Goal: Information Seeking & Learning: Learn about a topic

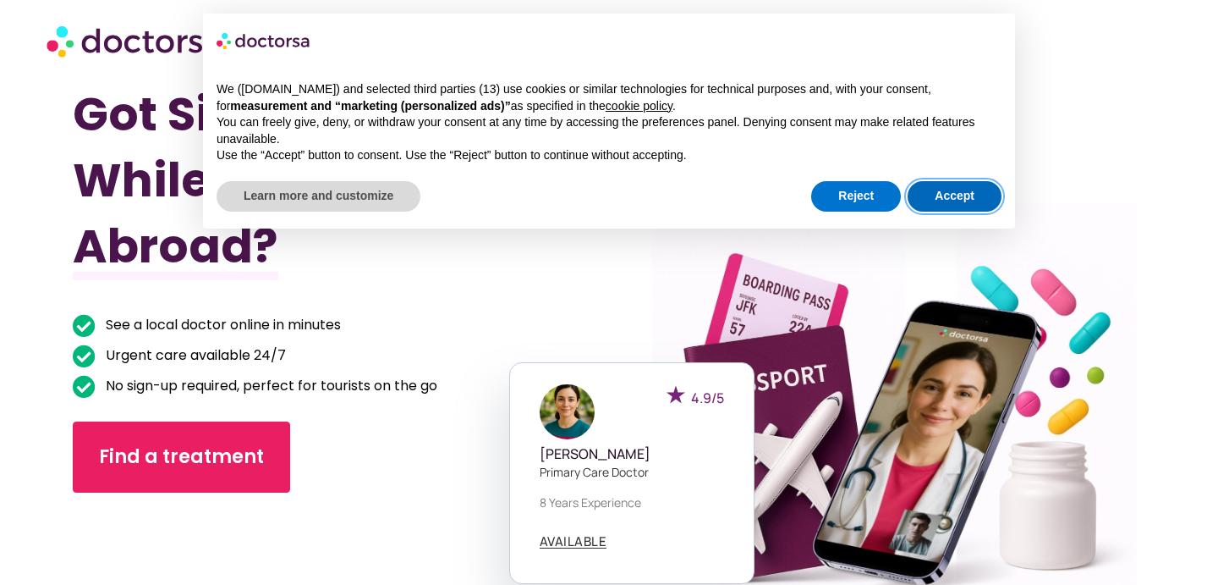
click at [973, 195] on button "Accept" at bounding box center [955, 196] width 94 height 30
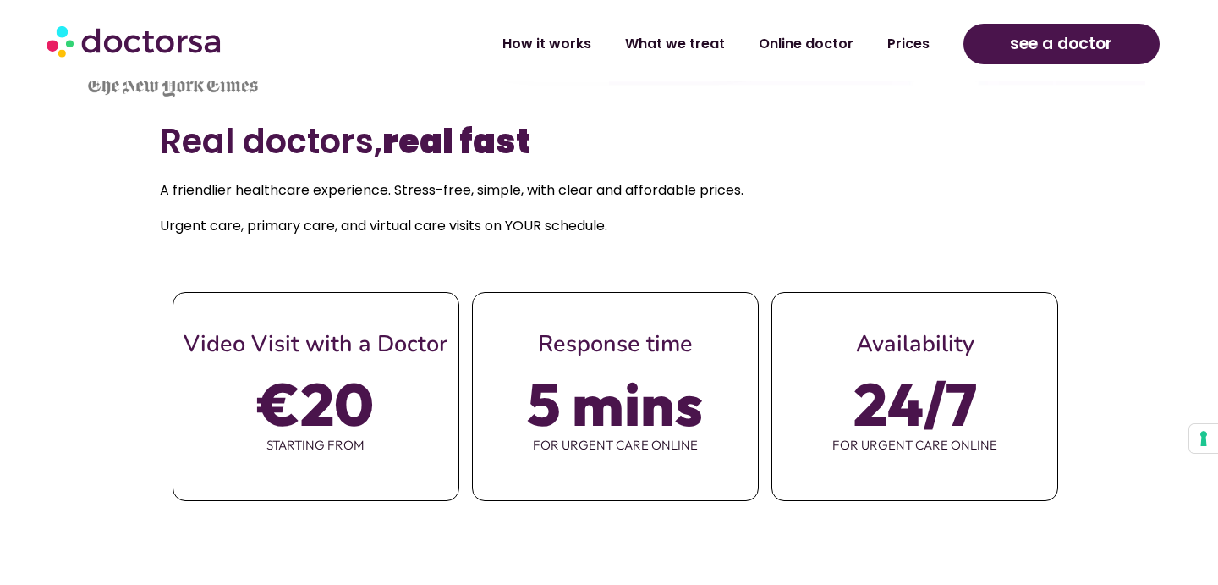
scroll to position [574, 0]
click at [341, 399] on span "€20" at bounding box center [316, 402] width 116 height 47
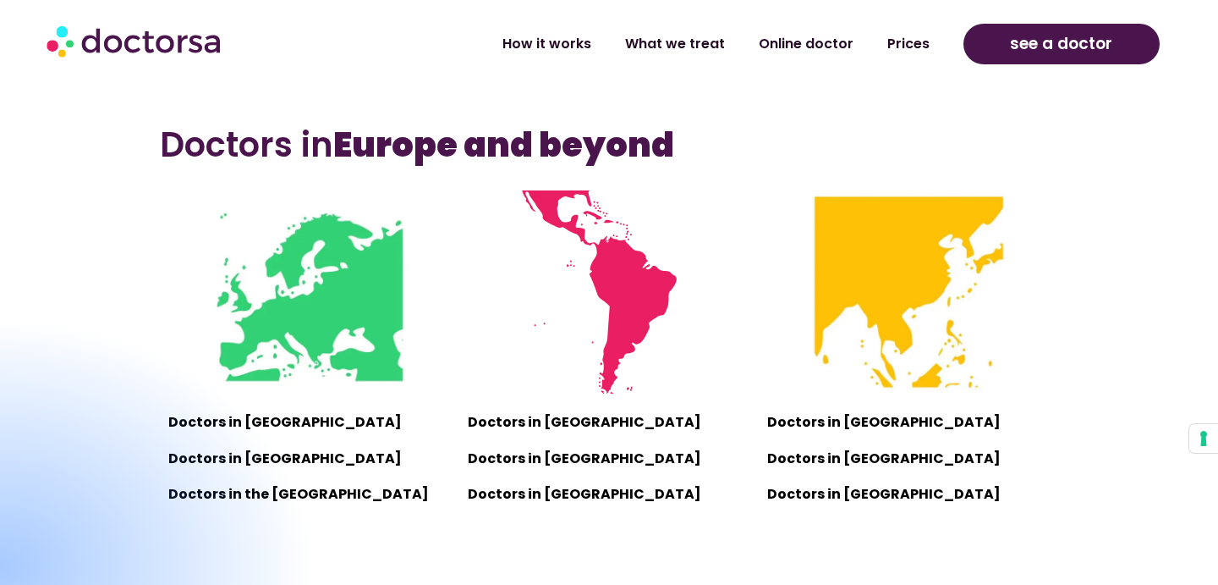
scroll to position [1058, 0]
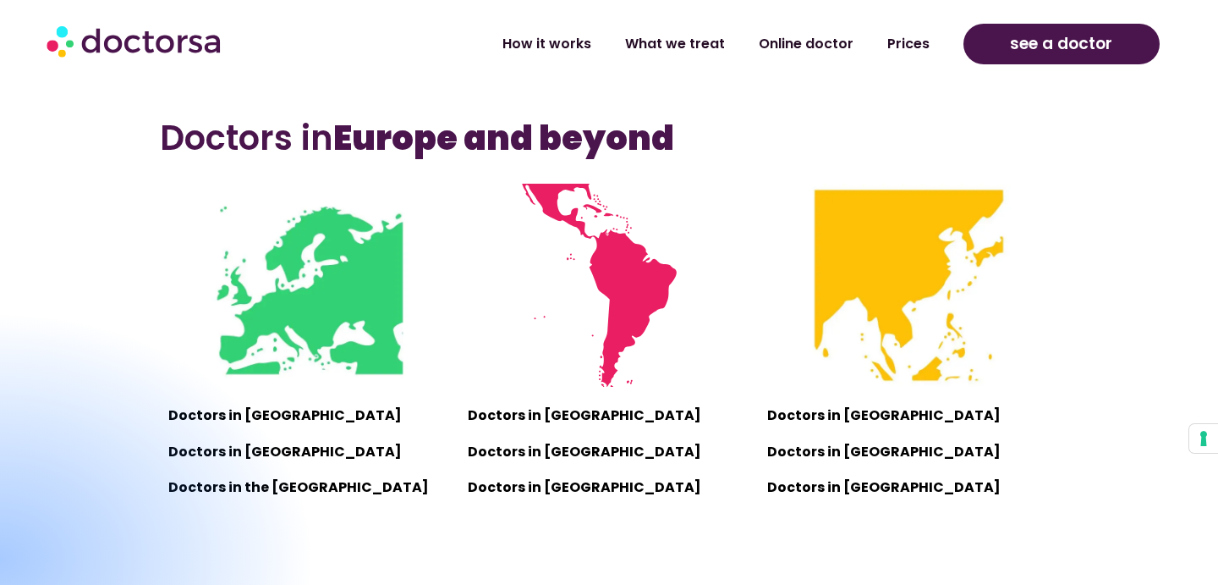
click at [261, 410] on div at bounding box center [1, 558] width 634 height 497
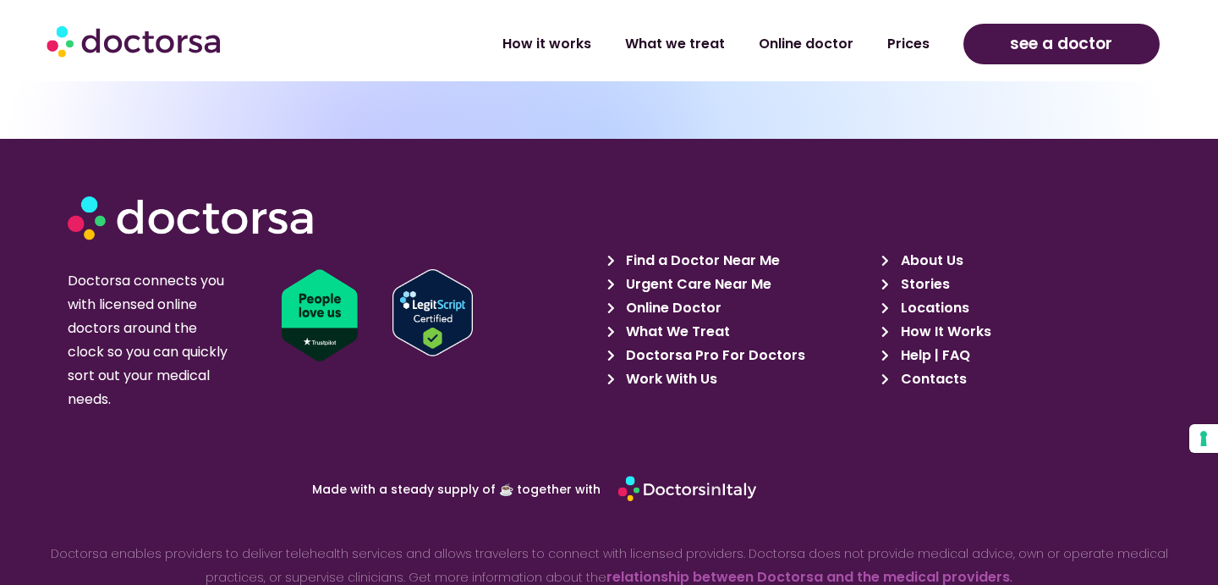
scroll to position [5773, 0]
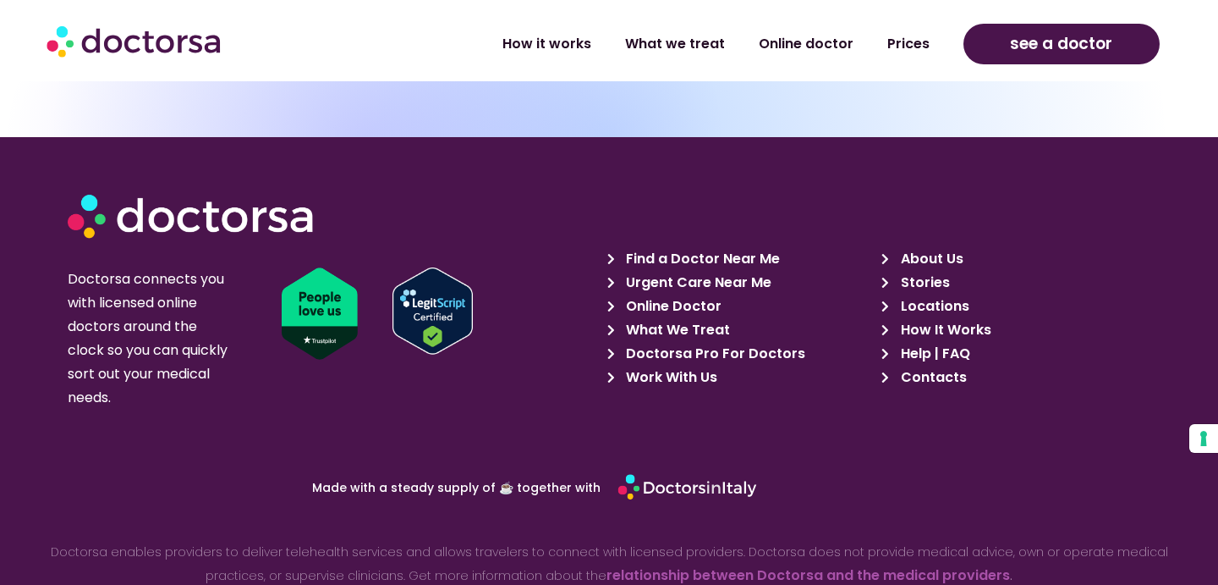
click at [686, 365] on span "Work With Us" at bounding box center [670, 377] width 96 height 24
click at [954, 342] on span "Help | FAQ" at bounding box center [934, 354] width 74 height 24
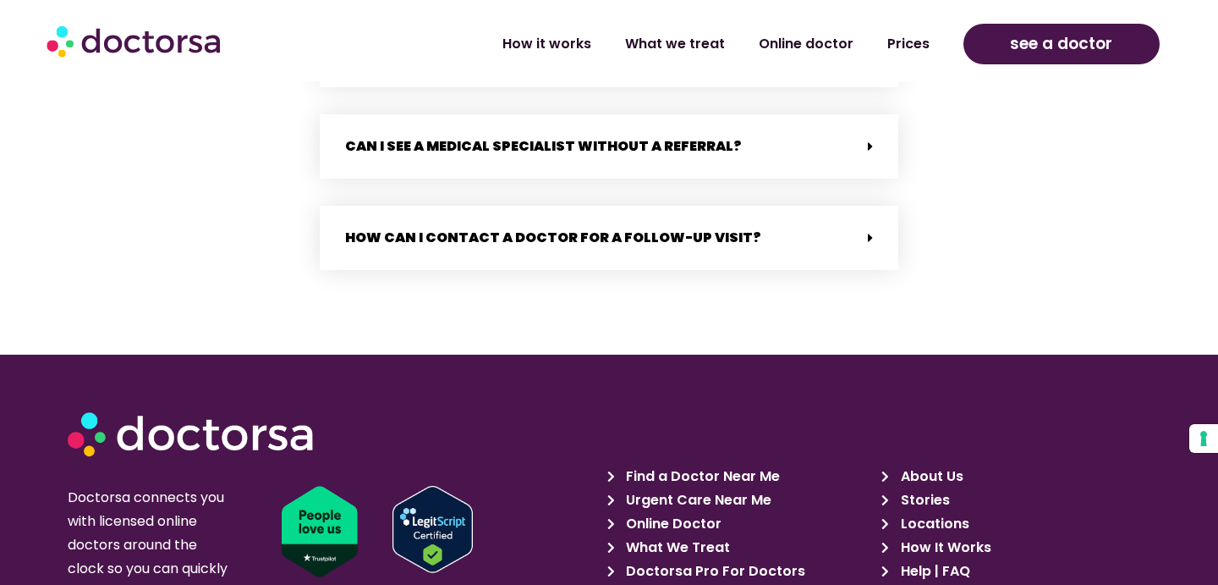
scroll to position [3508, 0]
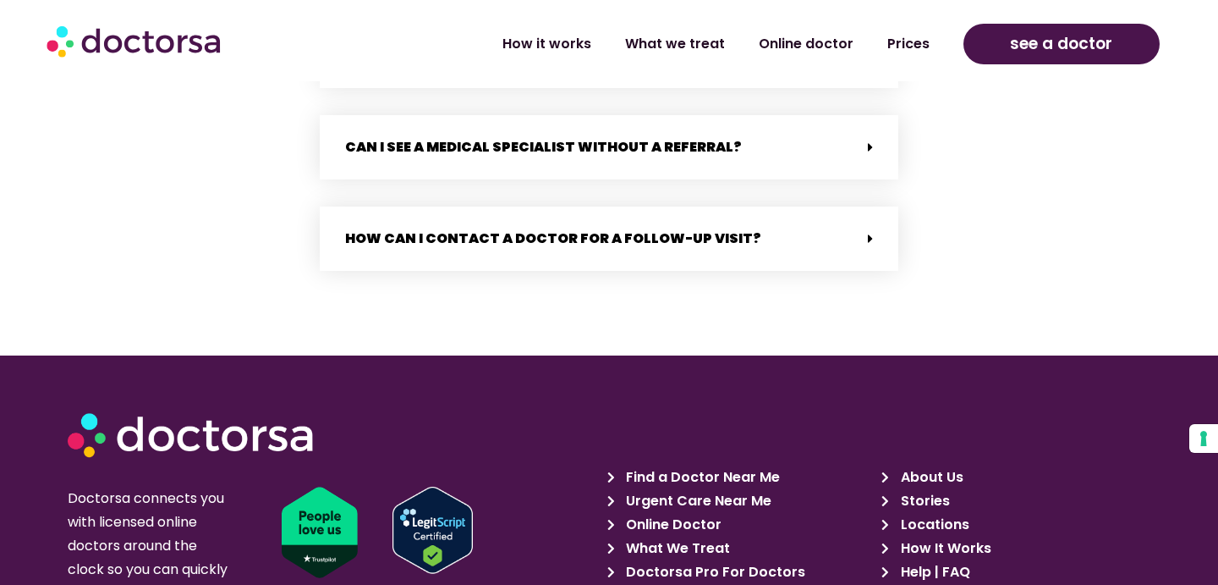
click at [954, 513] on span "Locations" at bounding box center [933, 525] width 73 height 24
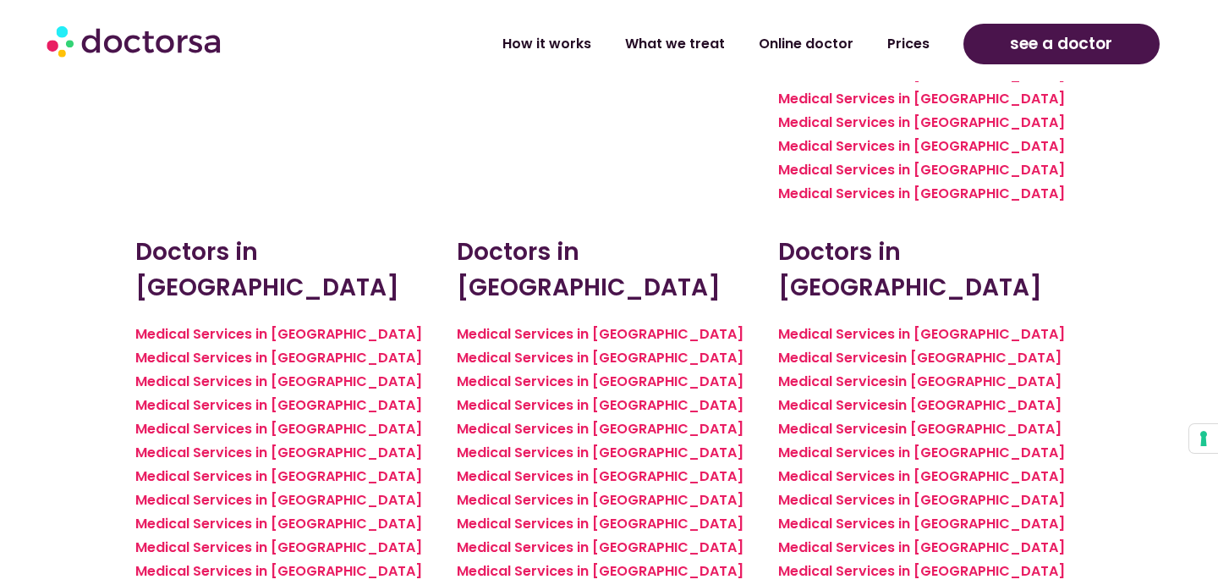
scroll to position [2748, 0]
click at [828, 323] on link "Medical Services in Warsaw" at bounding box center [921, 332] width 287 height 19
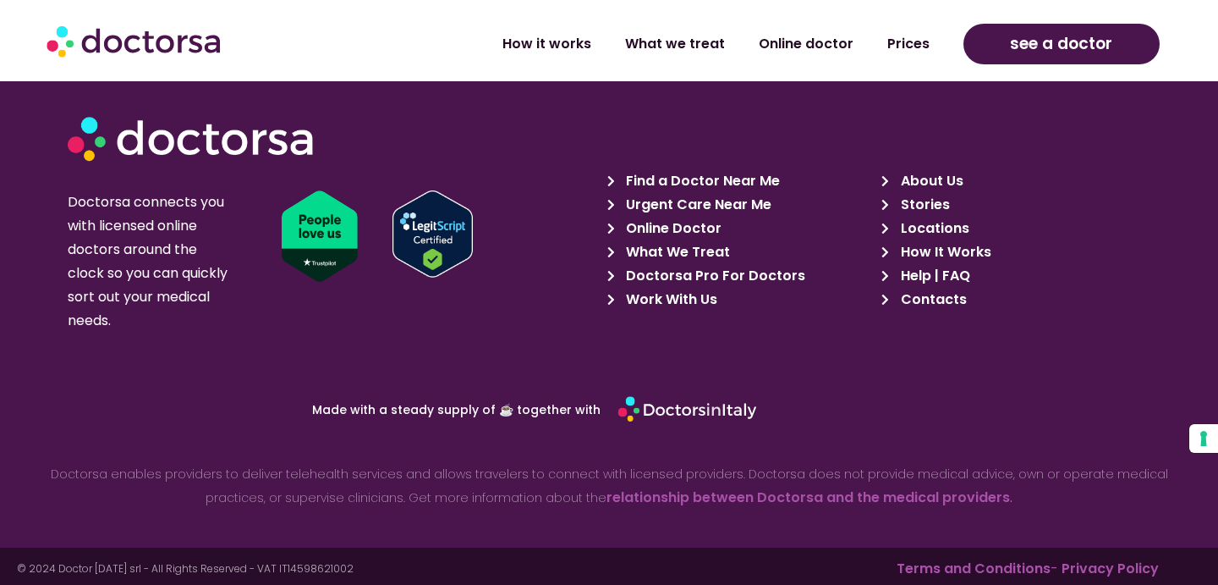
scroll to position [3384, 0]
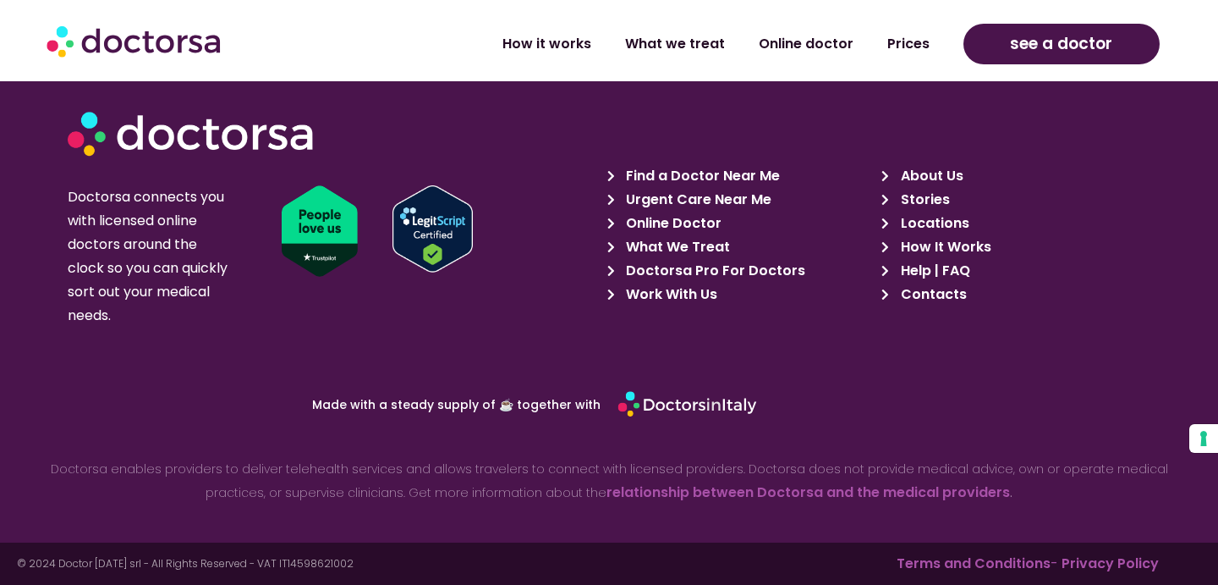
click at [685, 272] on span "Doctorsa Pro For Doctors" at bounding box center [714, 271] width 184 height 24
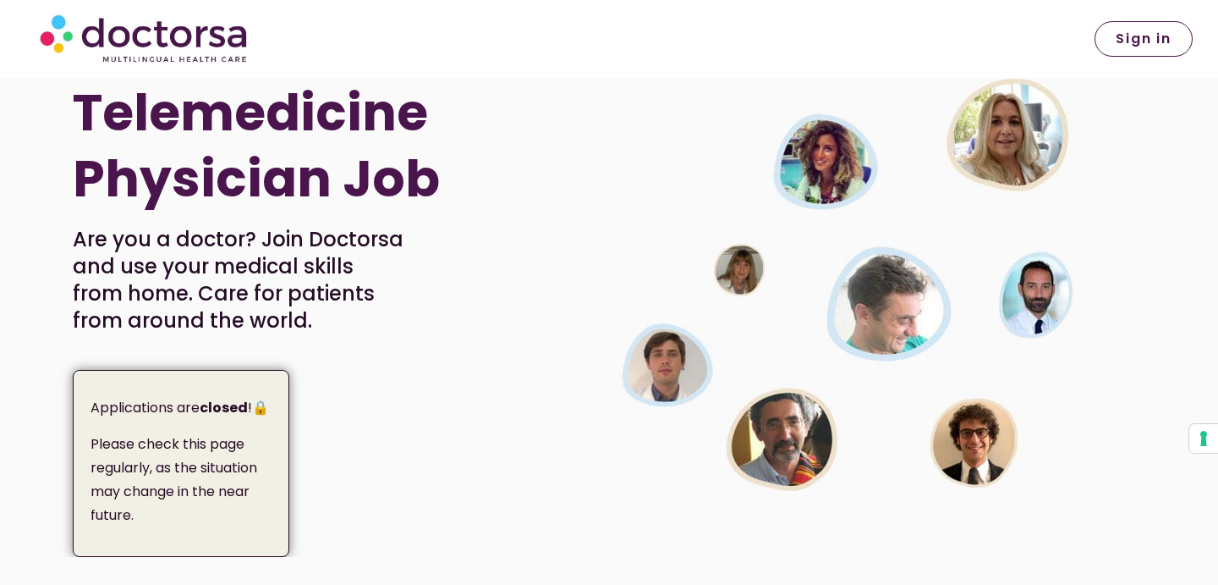
scroll to position [71, 0]
click at [240, 421] on div "Applications are closed !🔒 Please check this page regularly, as the situation m…" at bounding box center [181, 462] width 217 height 187
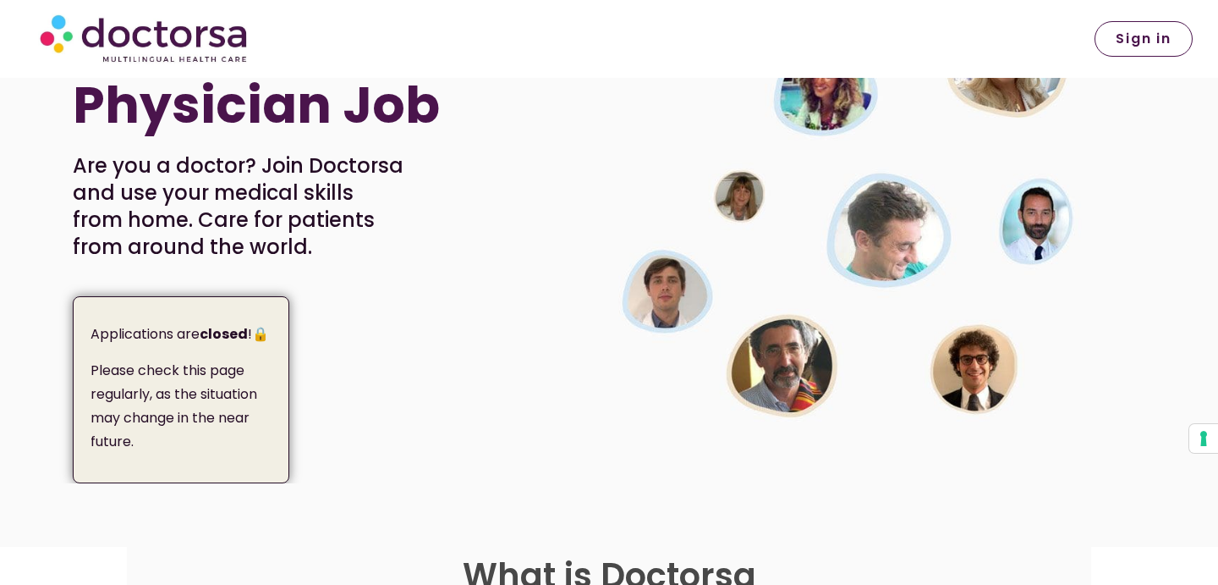
scroll to position [145, 0]
click at [240, 420] on p "Please check this page regularly, as the situation may change in the near futur…" at bounding box center [184, 405] width 186 height 95
click at [254, 332] on p "Applications are closed !🔒" at bounding box center [184, 333] width 186 height 24
click at [269, 333] on p "Applications are closed !🔒" at bounding box center [184, 333] width 186 height 24
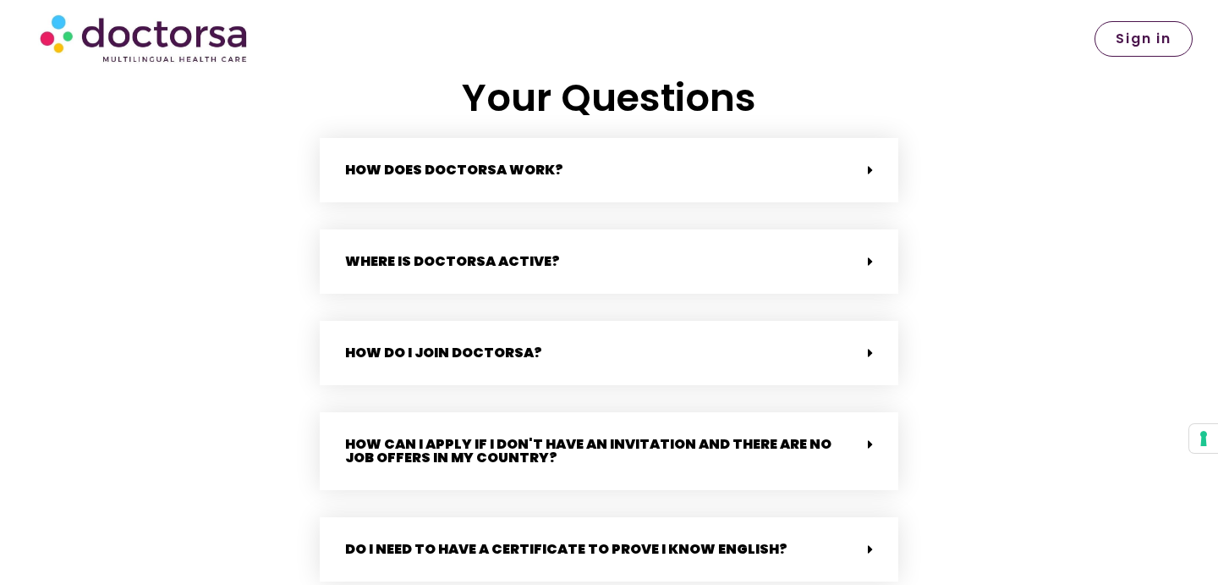
scroll to position [3462, 0]
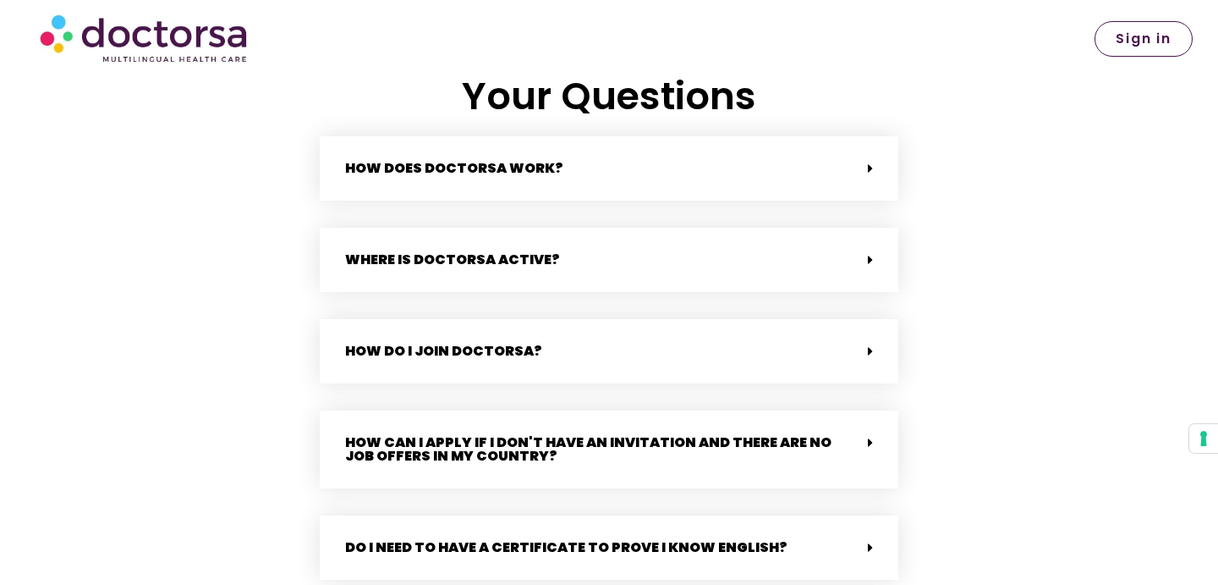
click at [538, 262] on div "Where is Doctorsa active?" at bounding box center [609, 260] width 579 height 64
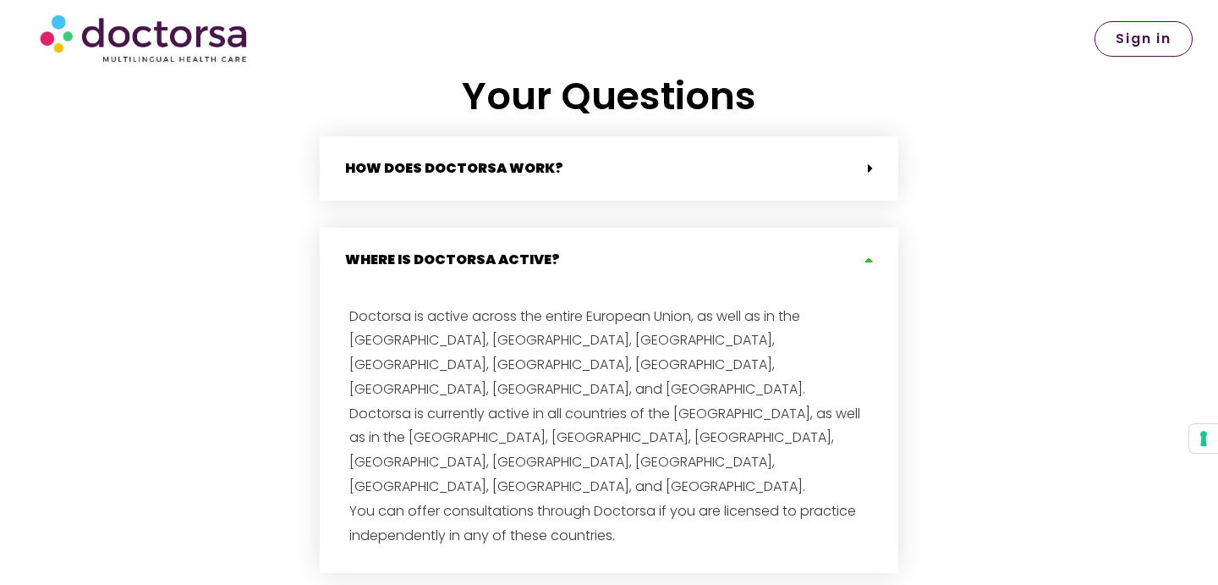
click at [538, 256] on div "Where is Doctorsa active?" at bounding box center [609, 260] width 579 height 64
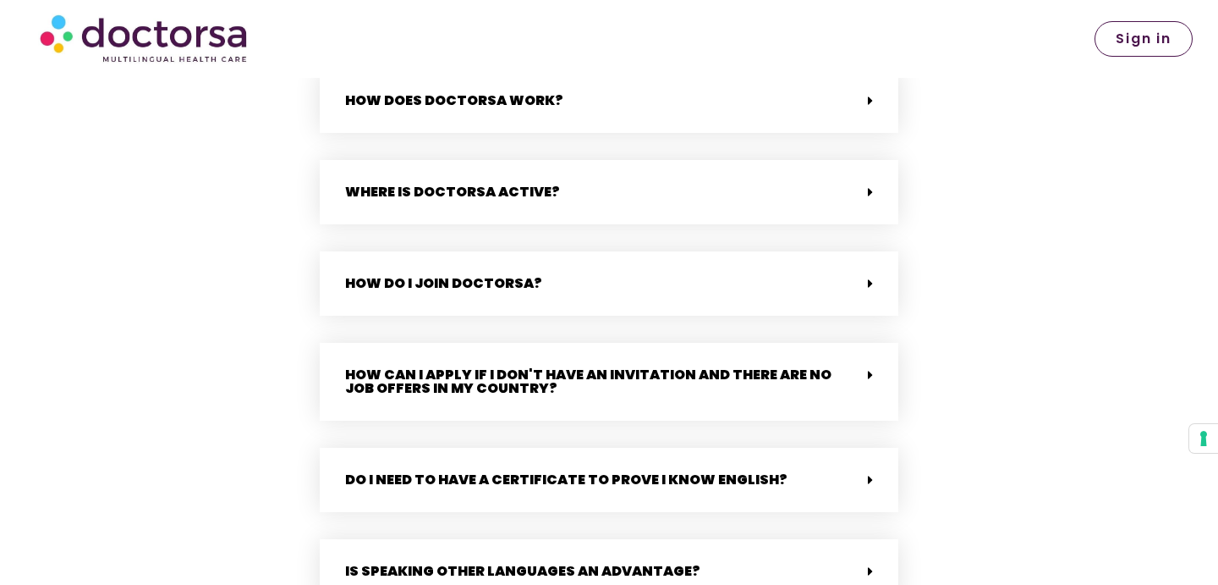
scroll to position [3541, 0]
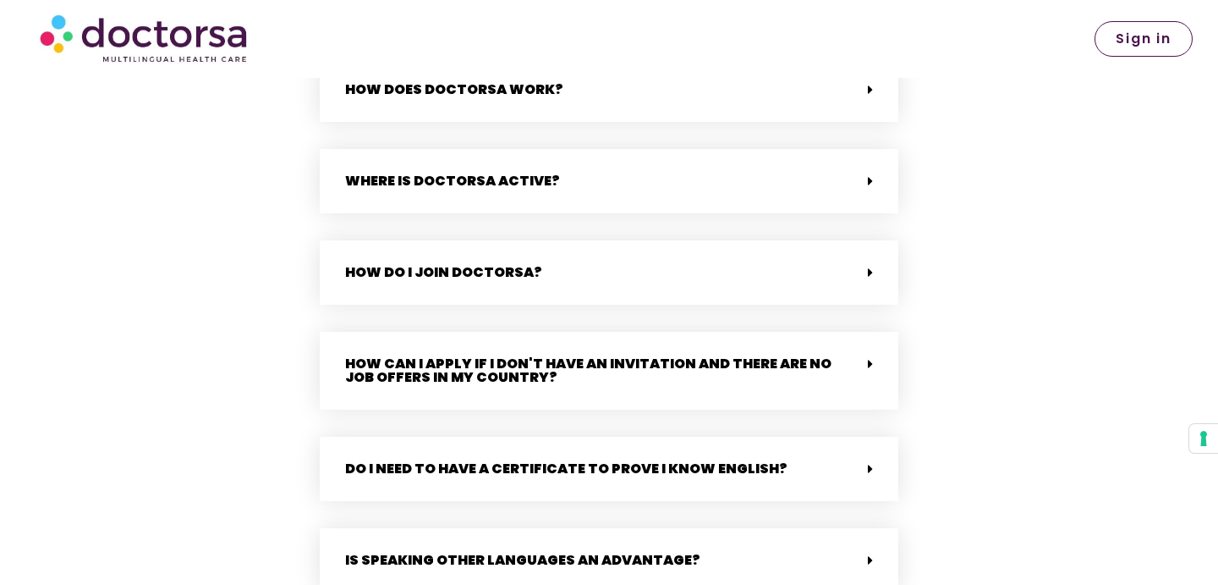
click at [524, 354] on link "How can I apply if I don't have an invitation and there are no job offers in my…" at bounding box center [588, 370] width 486 height 33
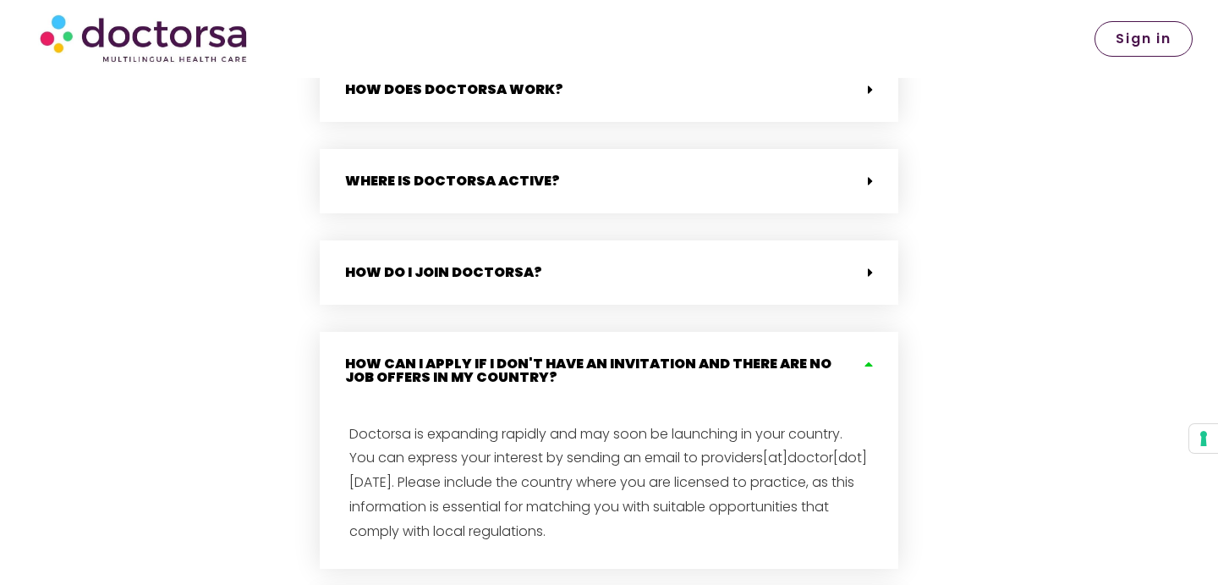
click at [524, 354] on link "How can I apply if I don't have an invitation and there are no job offers in my…" at bounding box center [588, 370] width 486 height 33
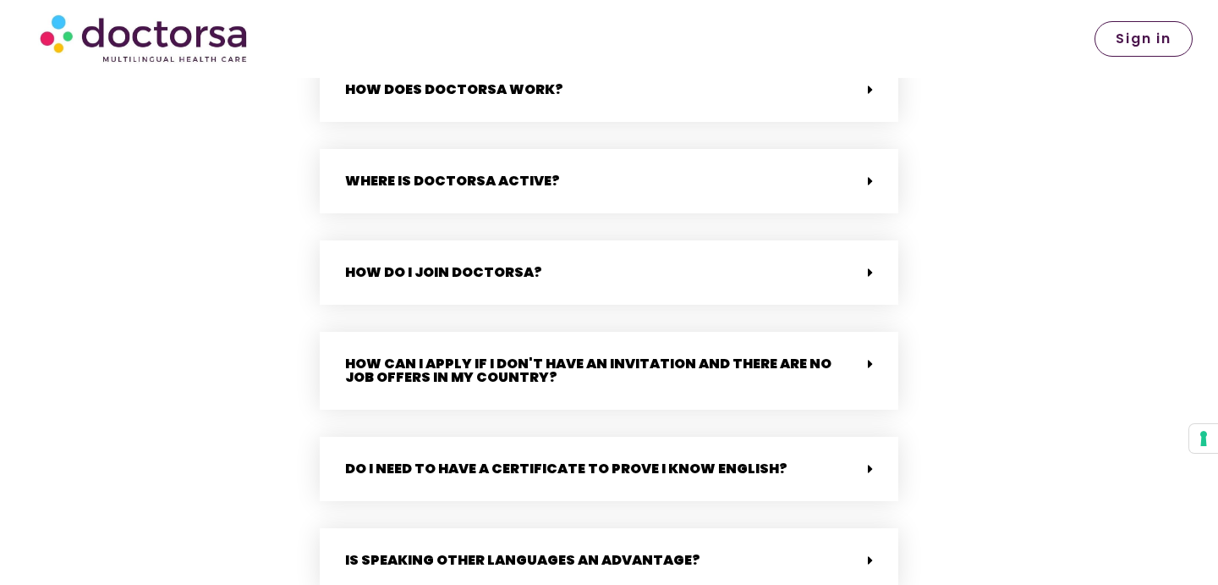
click at [547, 464] on div "Do I need to have a certificate to prove I know English?" at bounding box center [609, 469] width 579 height 64
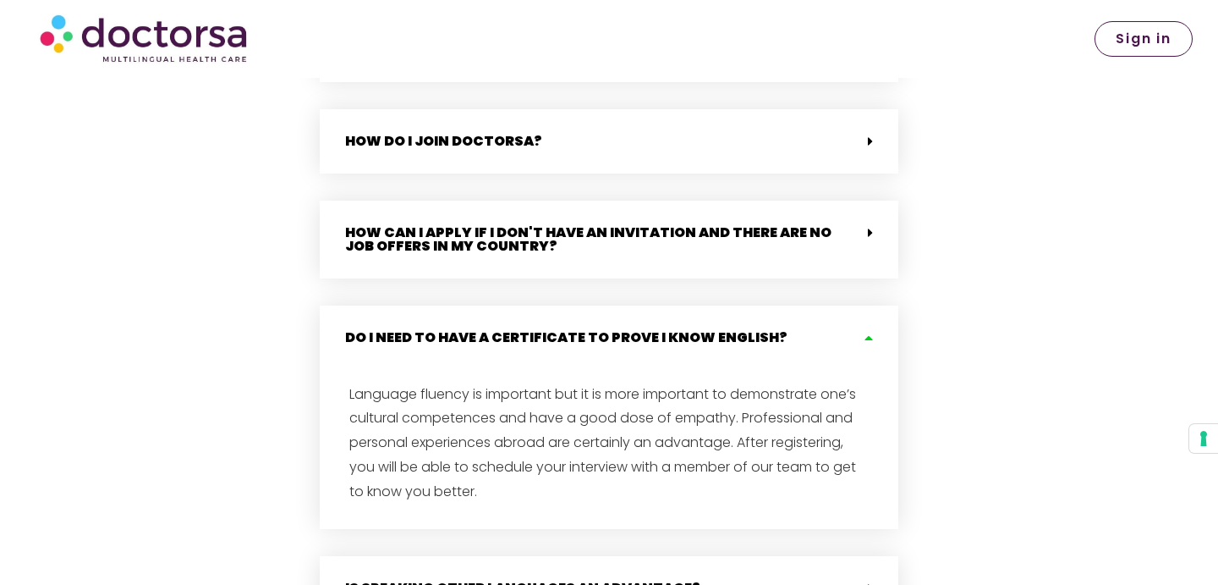
scroll to position [3681, 0]
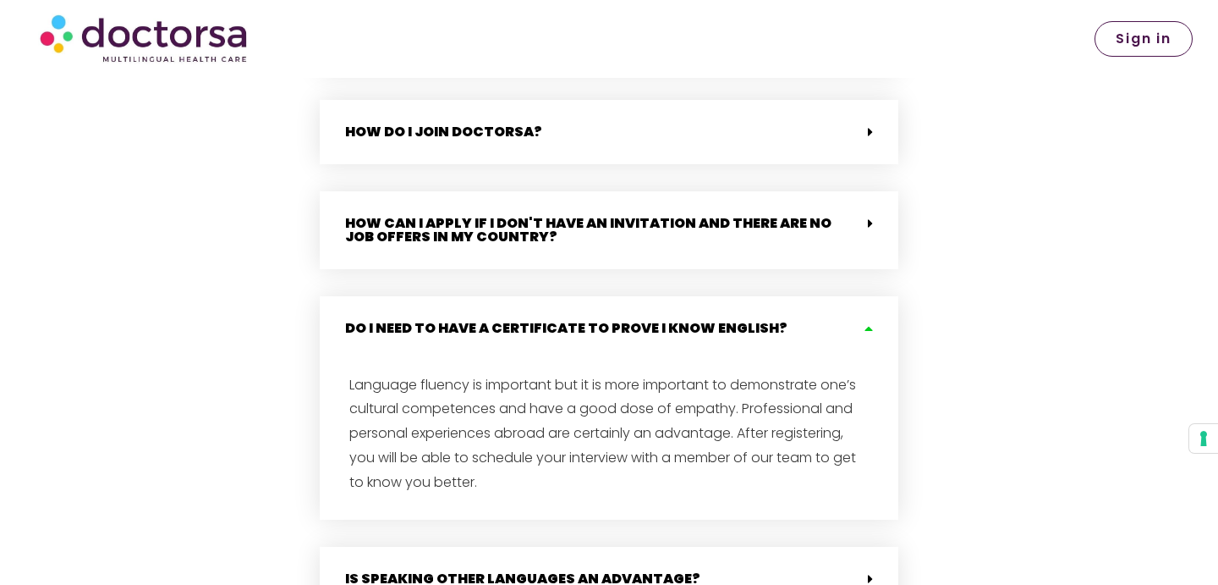
click at [661, 296] on div "Do I need to have a certificate to prove I know English?" at bounding box center [609, 328] width 579 height 64
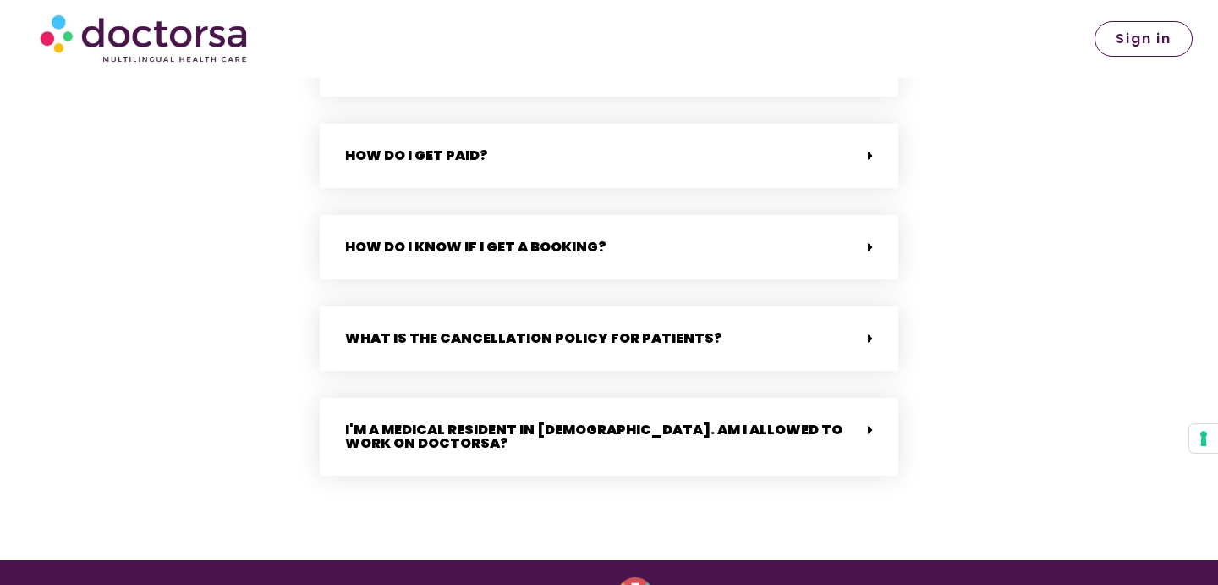
scroll to position [4319, 0]
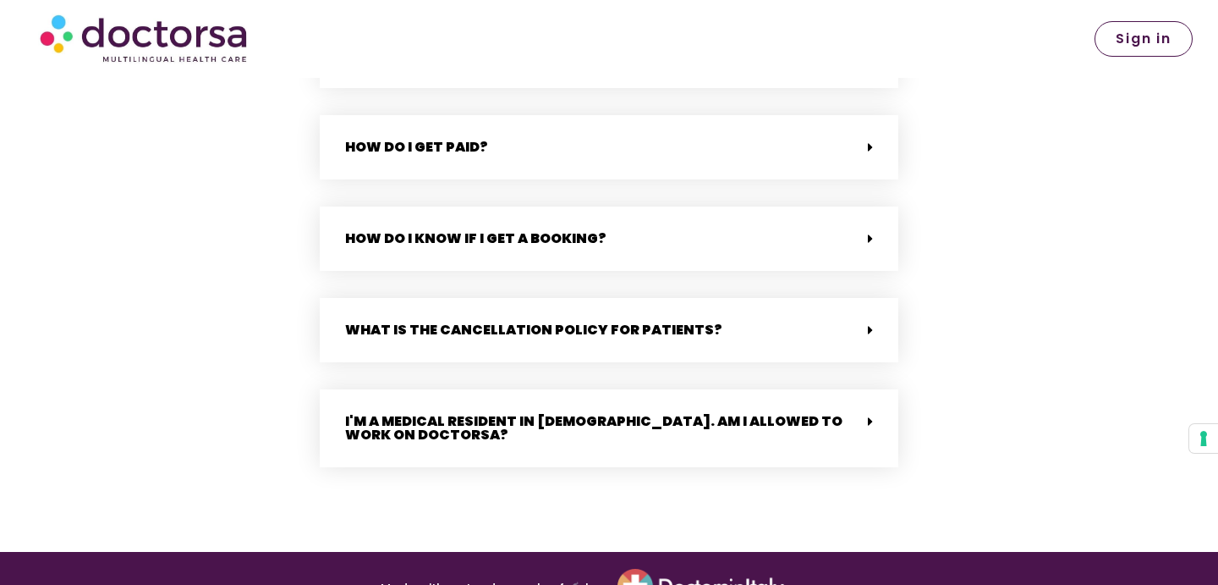
click at [683, 415] on div "I'm a medical resident in [DEMOGRAPHIC_DATA]. Am I allowed to work on Doctorsa?" at bounding box center [609, 428] width 579 height 78
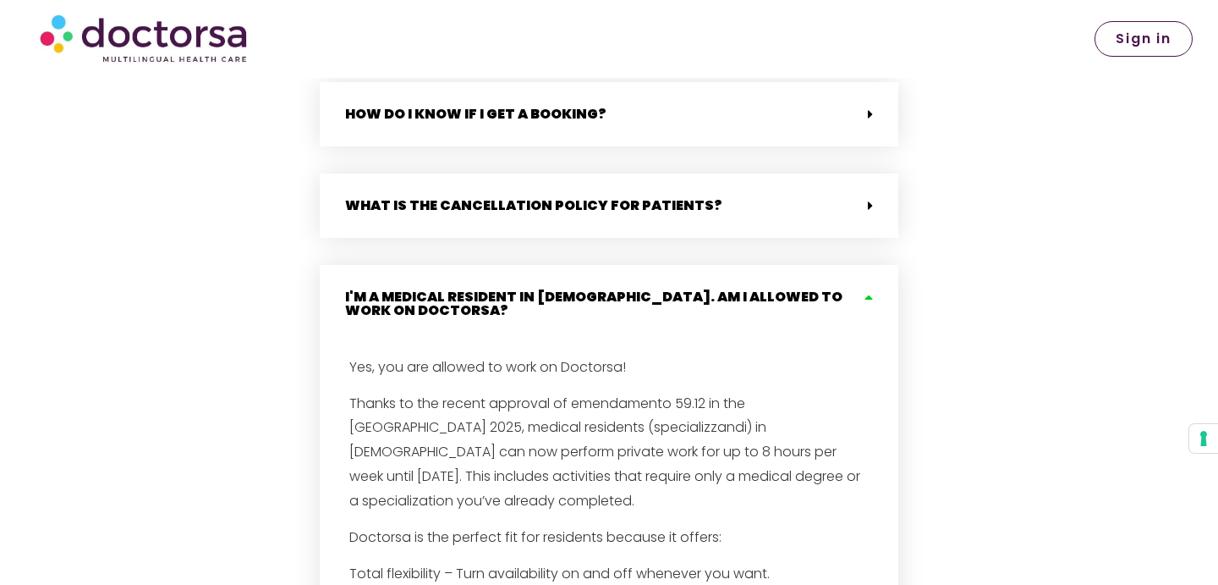
scroll to position [4433, 0]
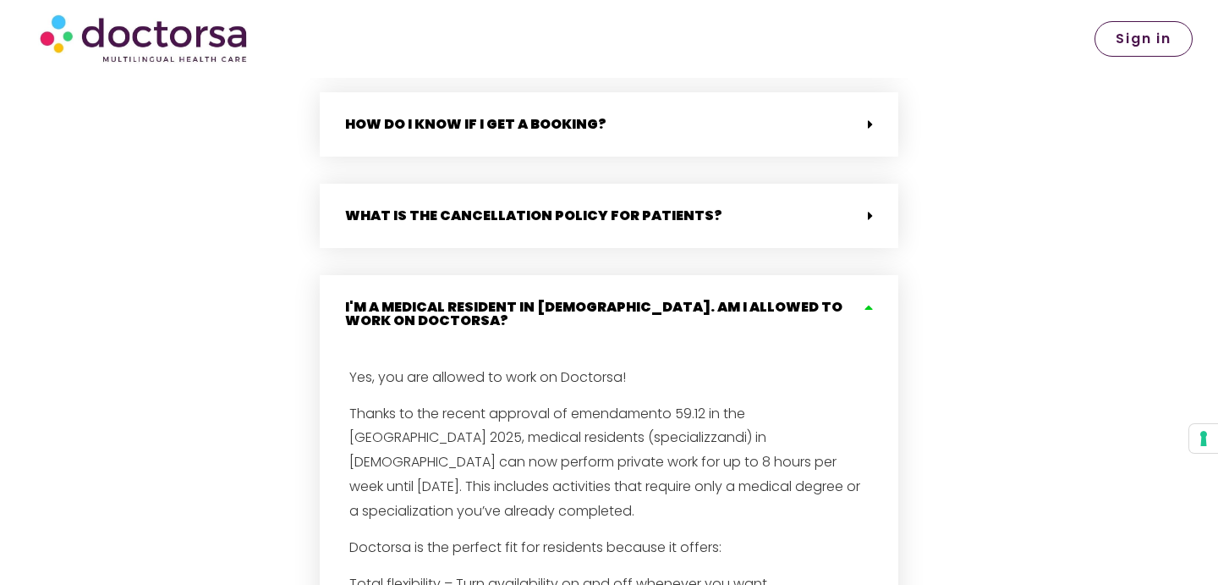
click at [687, 297] on link "I'm a medical resident in [DEMOGRAPHIC_DATA]. Am I allowed to work on Doctorsa?" at bounding box center [593, 313] width 497 height 33
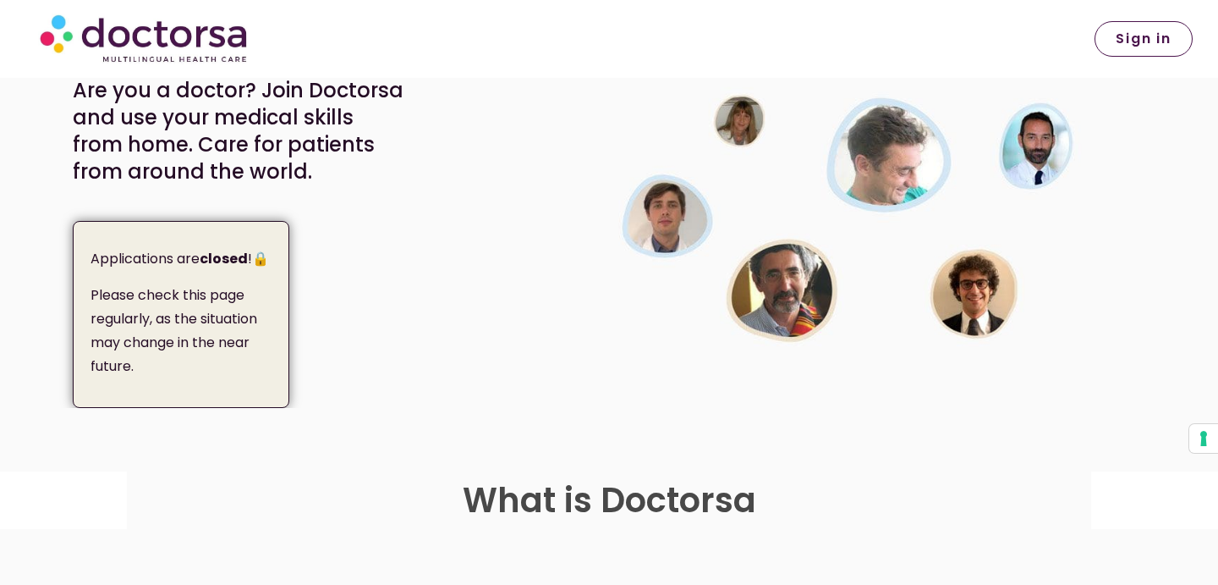
scroll to position [220, 0]
click at [687, 295] on img at bounding box center [855, 132] width 563 height 475
click at [859, 237] on img at bounding box center [855, 132] width 563 height 475
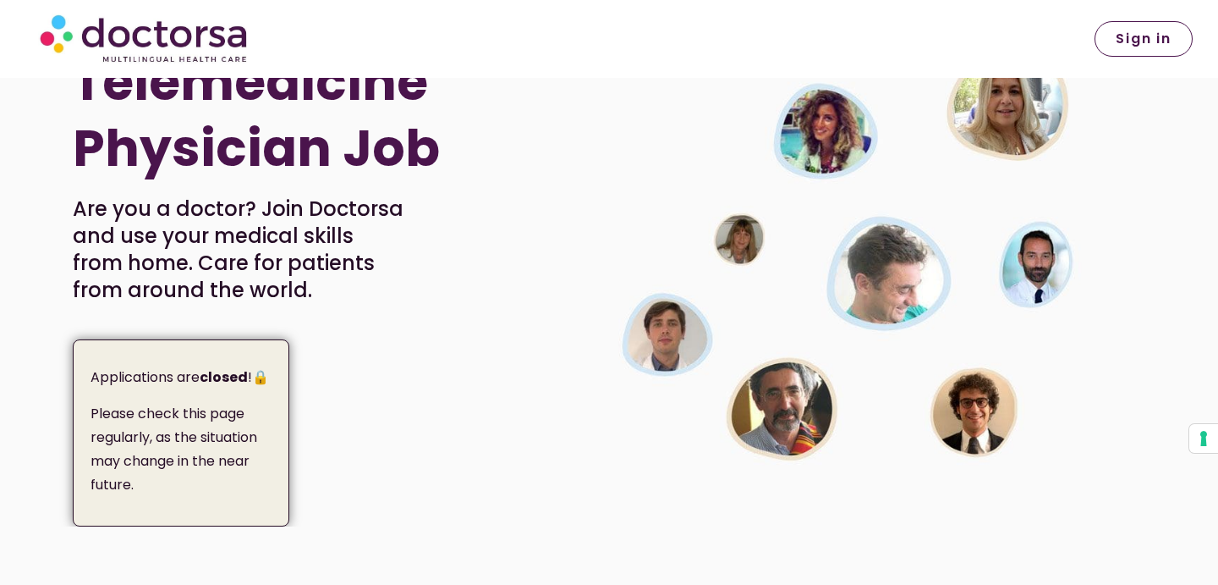
scroll to position [0, 0]
